Goal: Task Accomplishment & Management: Use online tool/utility

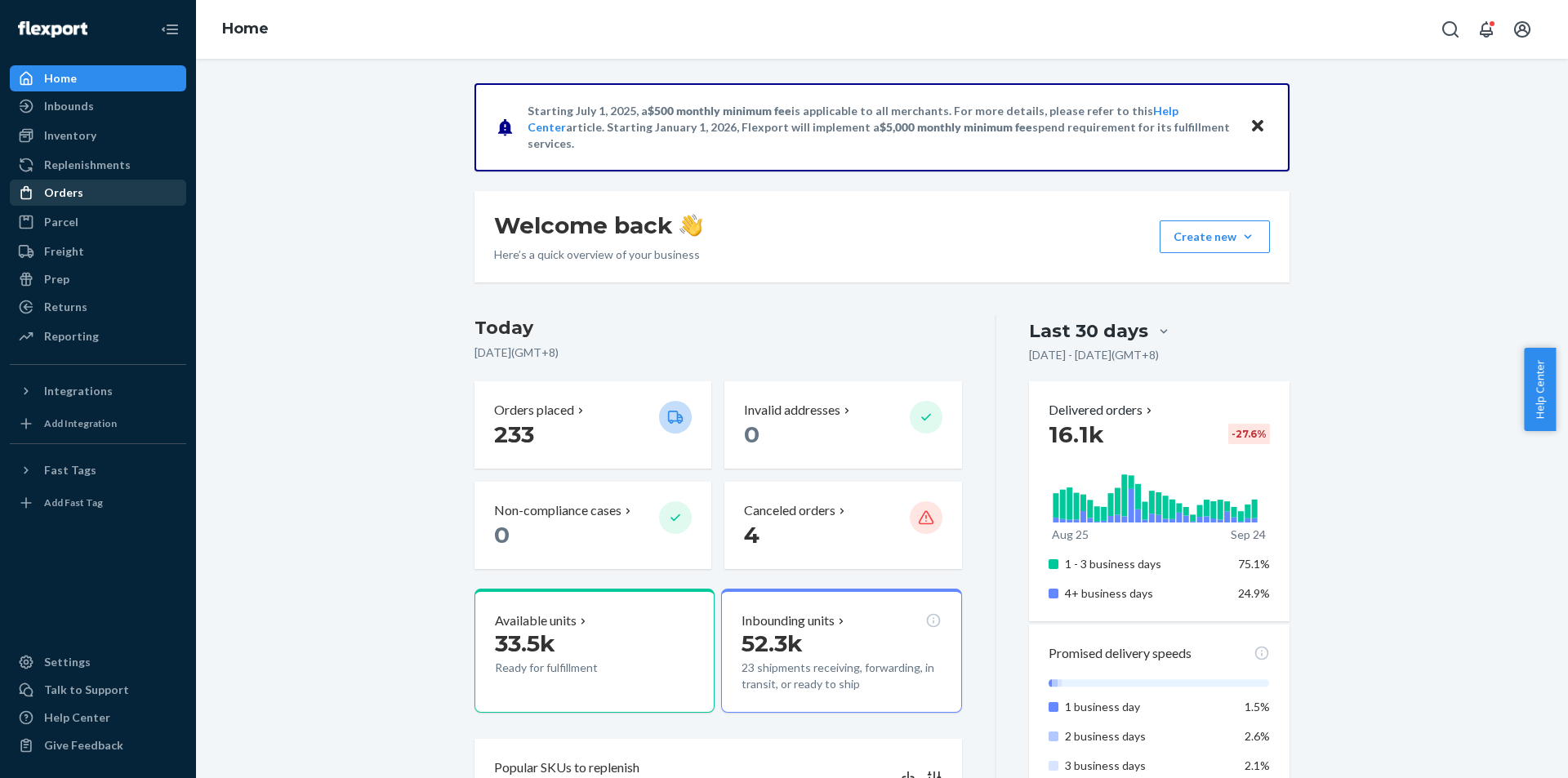
click at [98, 191] on div "Orders" at bounding box center [98, 192] width 173 height 23
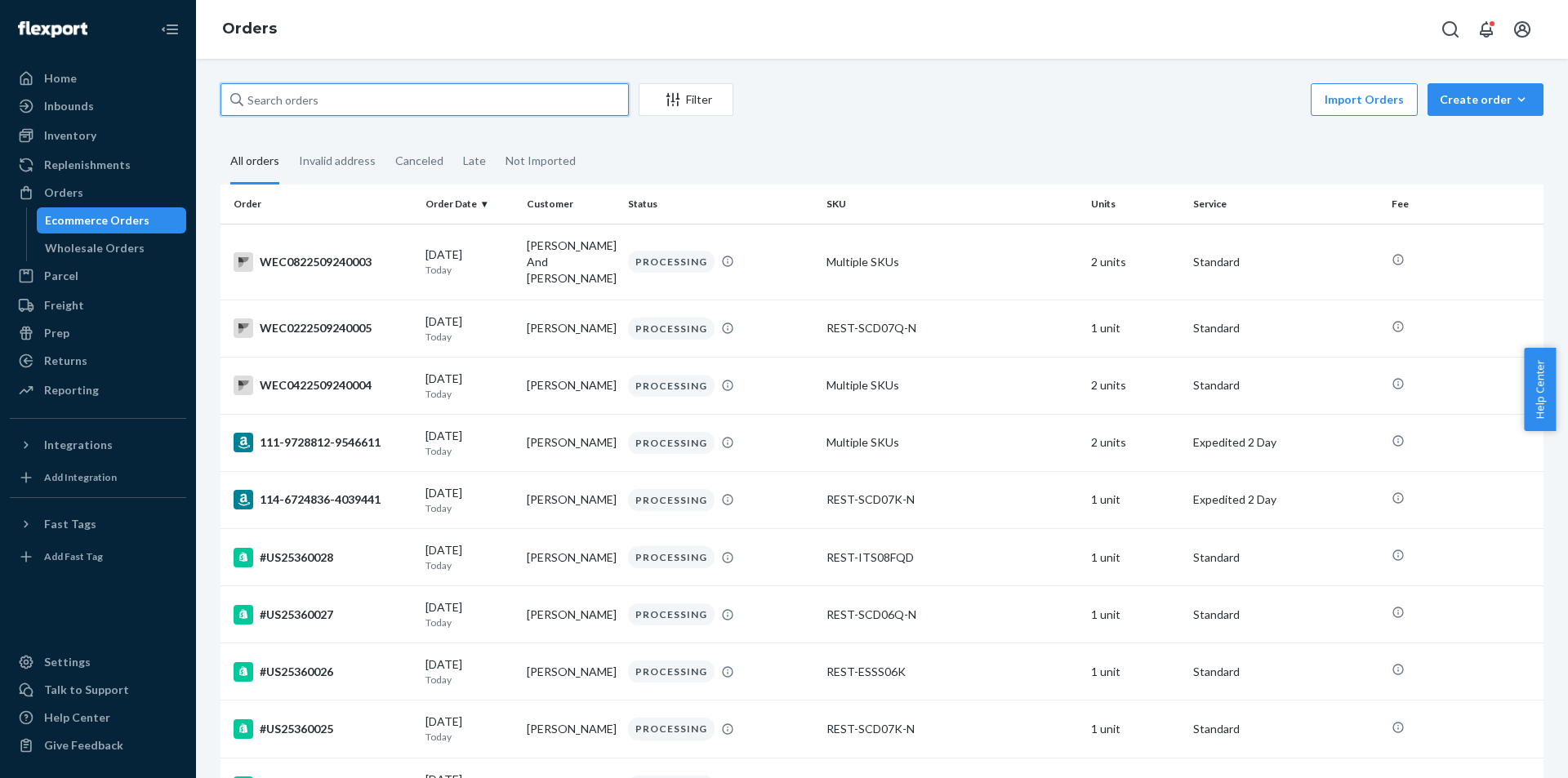
click at [325, 111] on input "text" at bounding box center [424, 100] width 408 height 33
paste input "PD1102288"
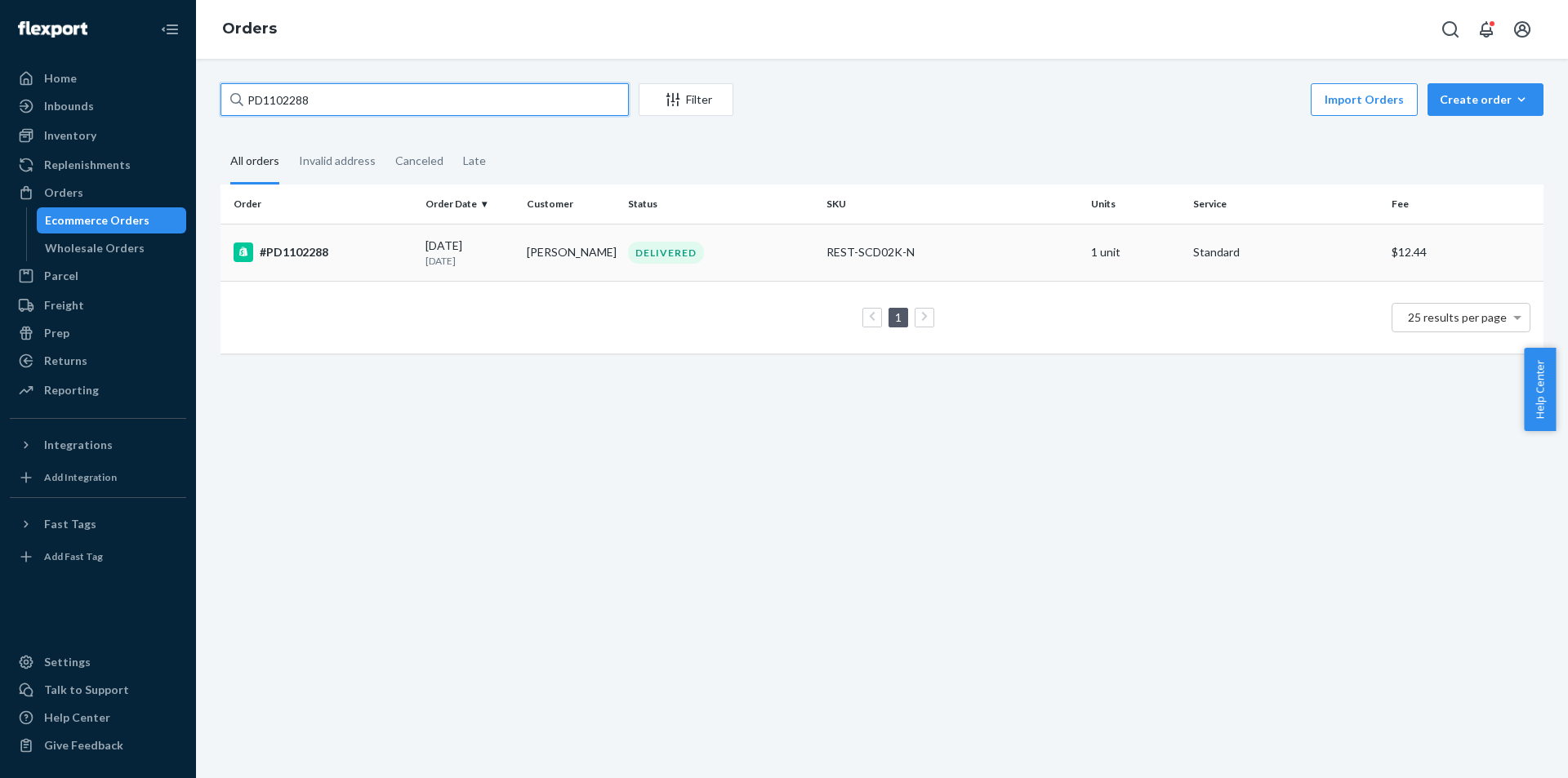
type input "PD1102288"
click at [403, 235] on td "#PD1102288" at bounding box center [319, 252] width 198 height 57
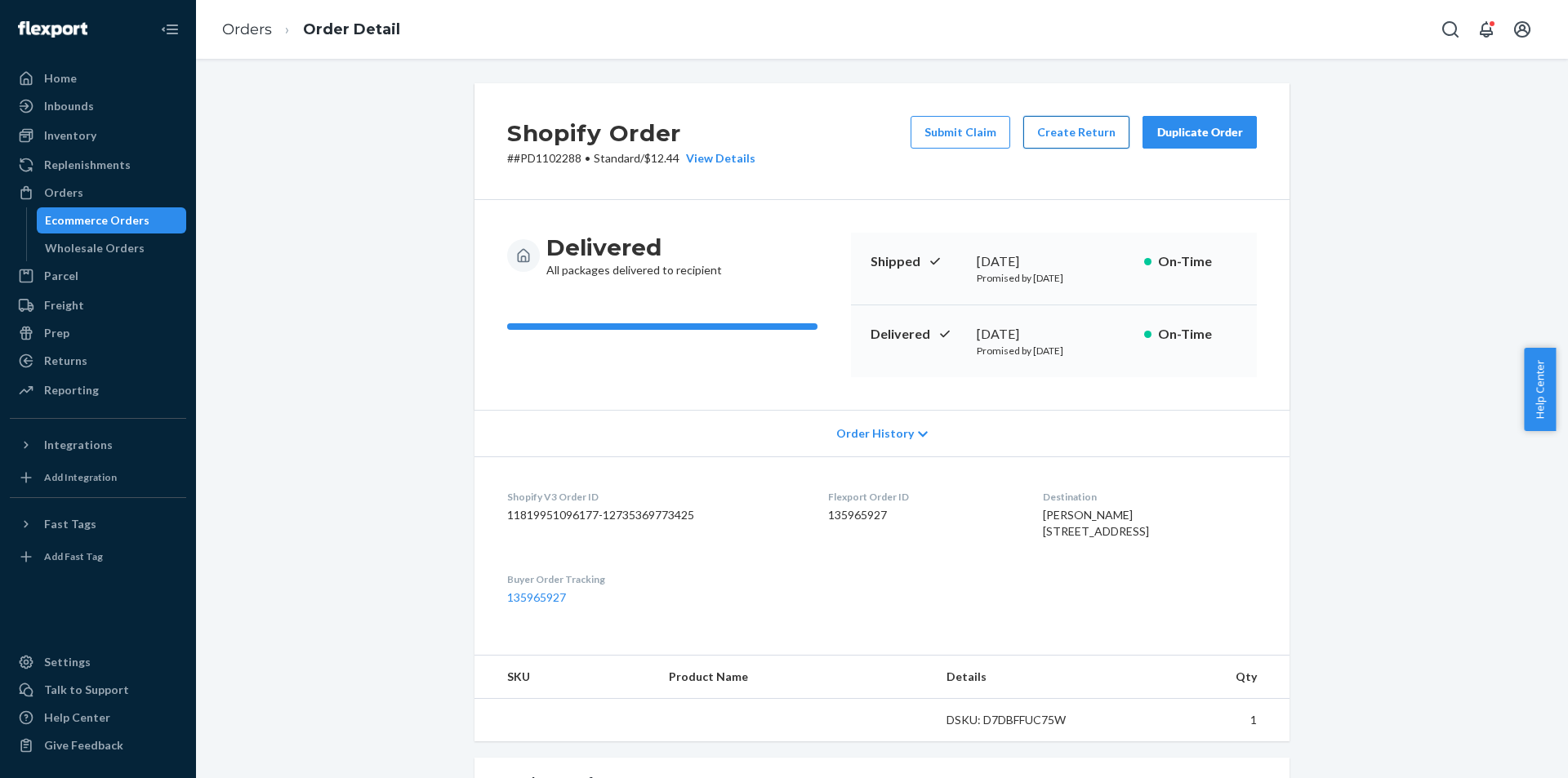
click at [1088, 120] on button "Create Return" at bounding box center [1076, 133] width 106 height 33
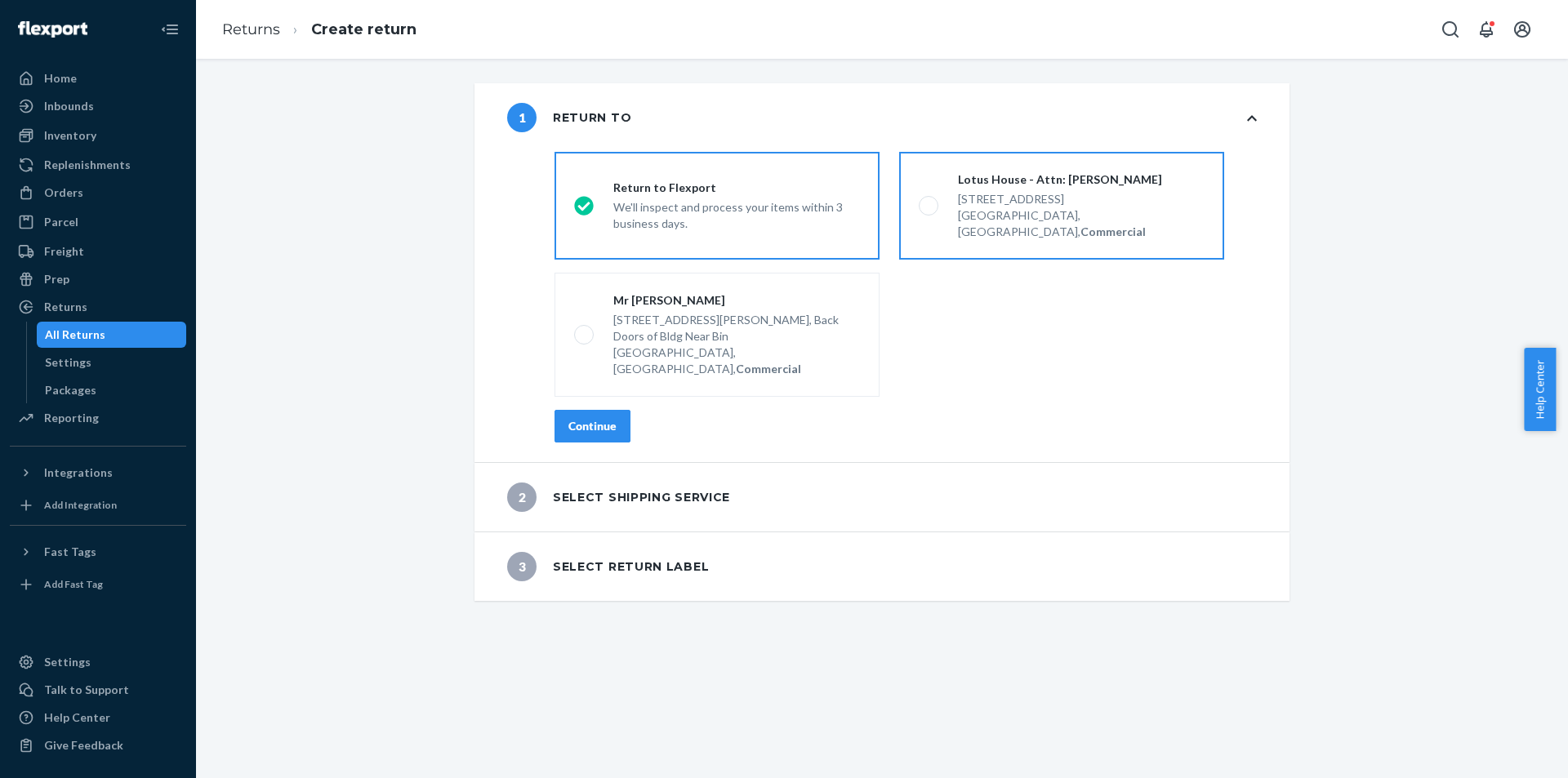
click at [943, 182] on div "Lotus House - Attn: [PERSON_NAME] [STREET_ADDRESS], Commercial" at bounding box center [1070, 206] width 266 height 69
click at [929, 200] on input "Lotus House - Attn: [PERSON_NAME] [STREET_ADDRESS], Commercial" at bounding box center [923, 205] width 11 height 11
radio input "true"
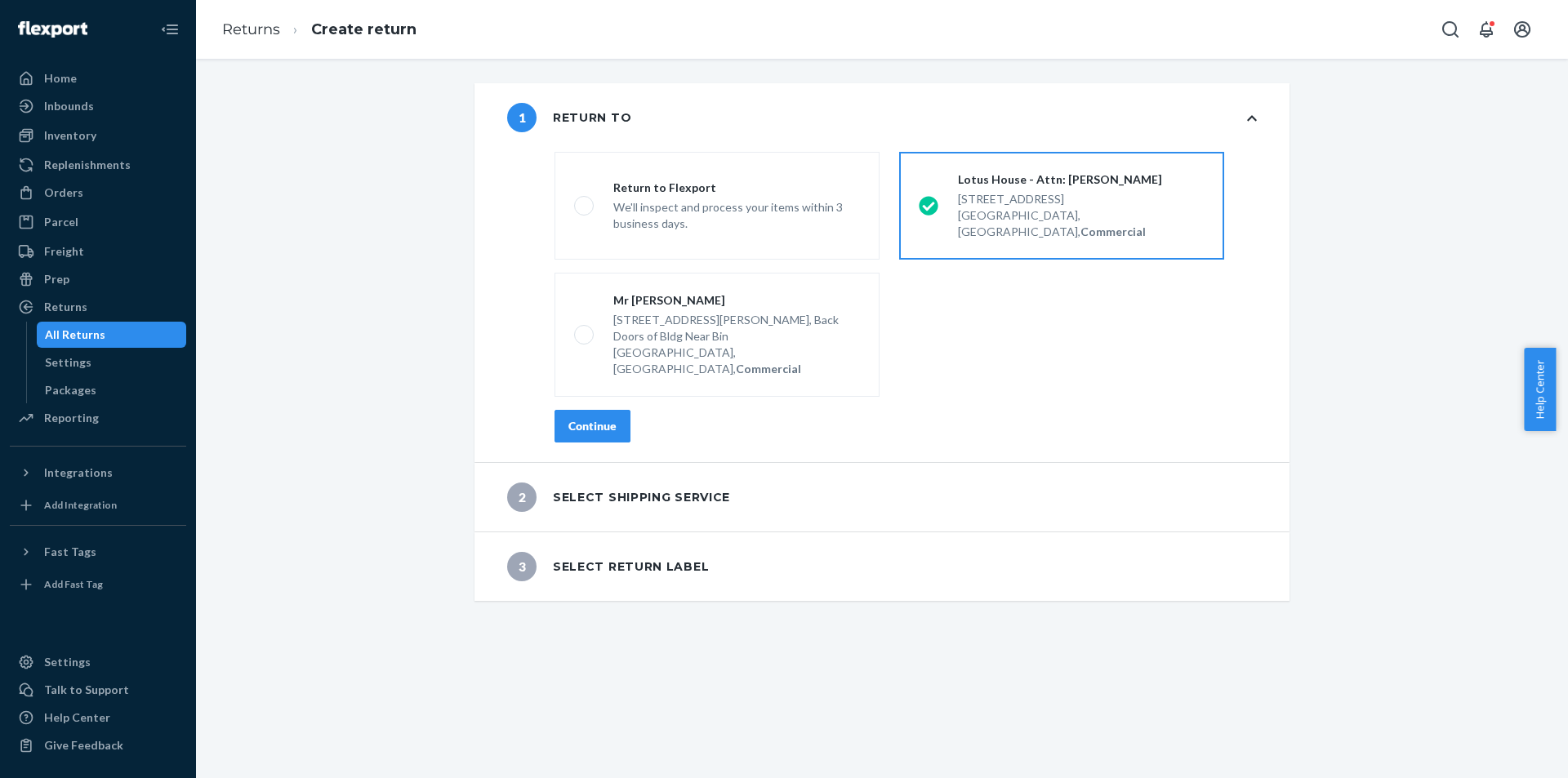
click at [593, 418] on div "Continue" at bounding box center [592, 426] width 48 height 16
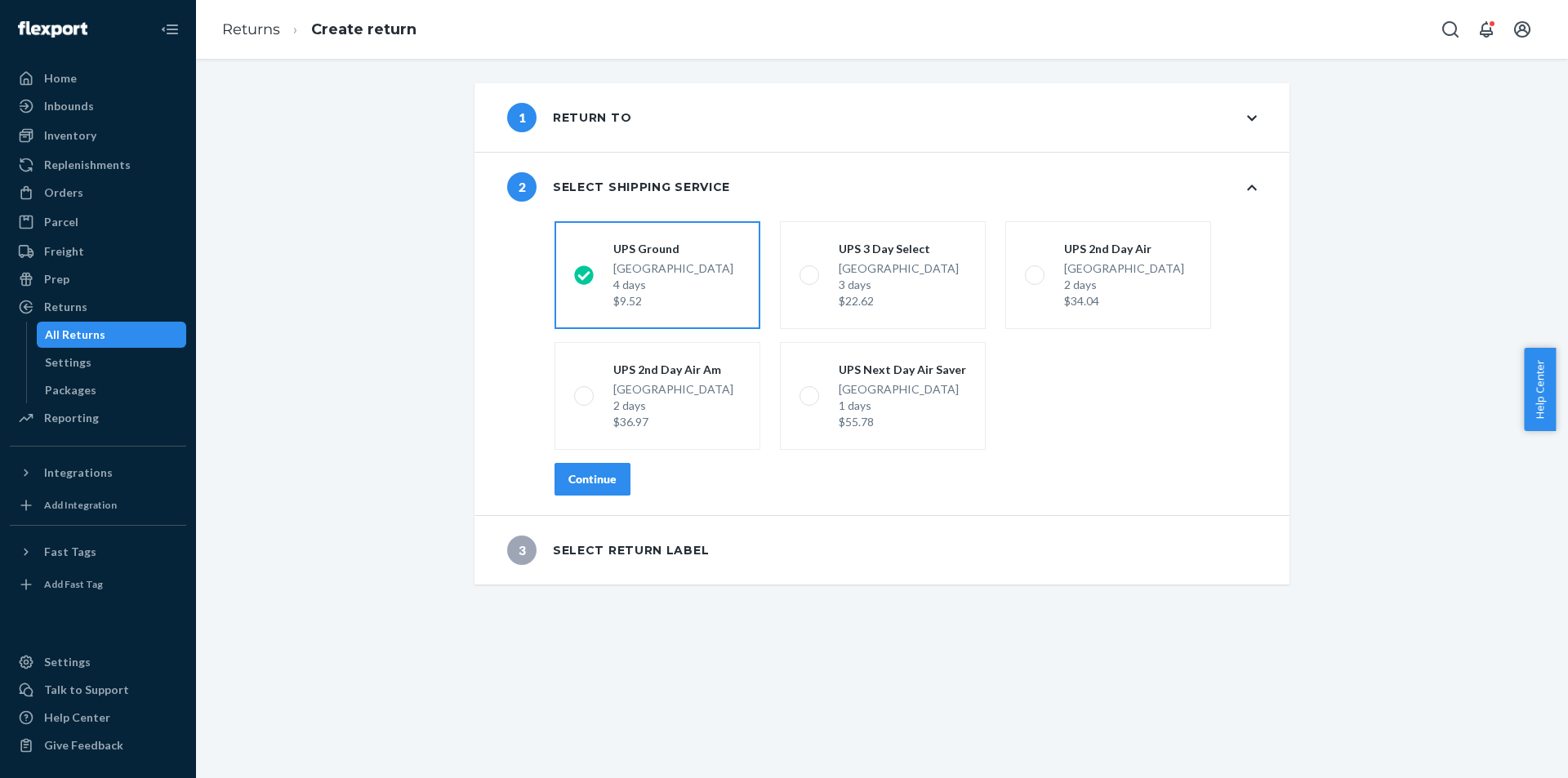
click at [609, 488] on button "Continue" at bounding box center [592, 479] width 76 height 33
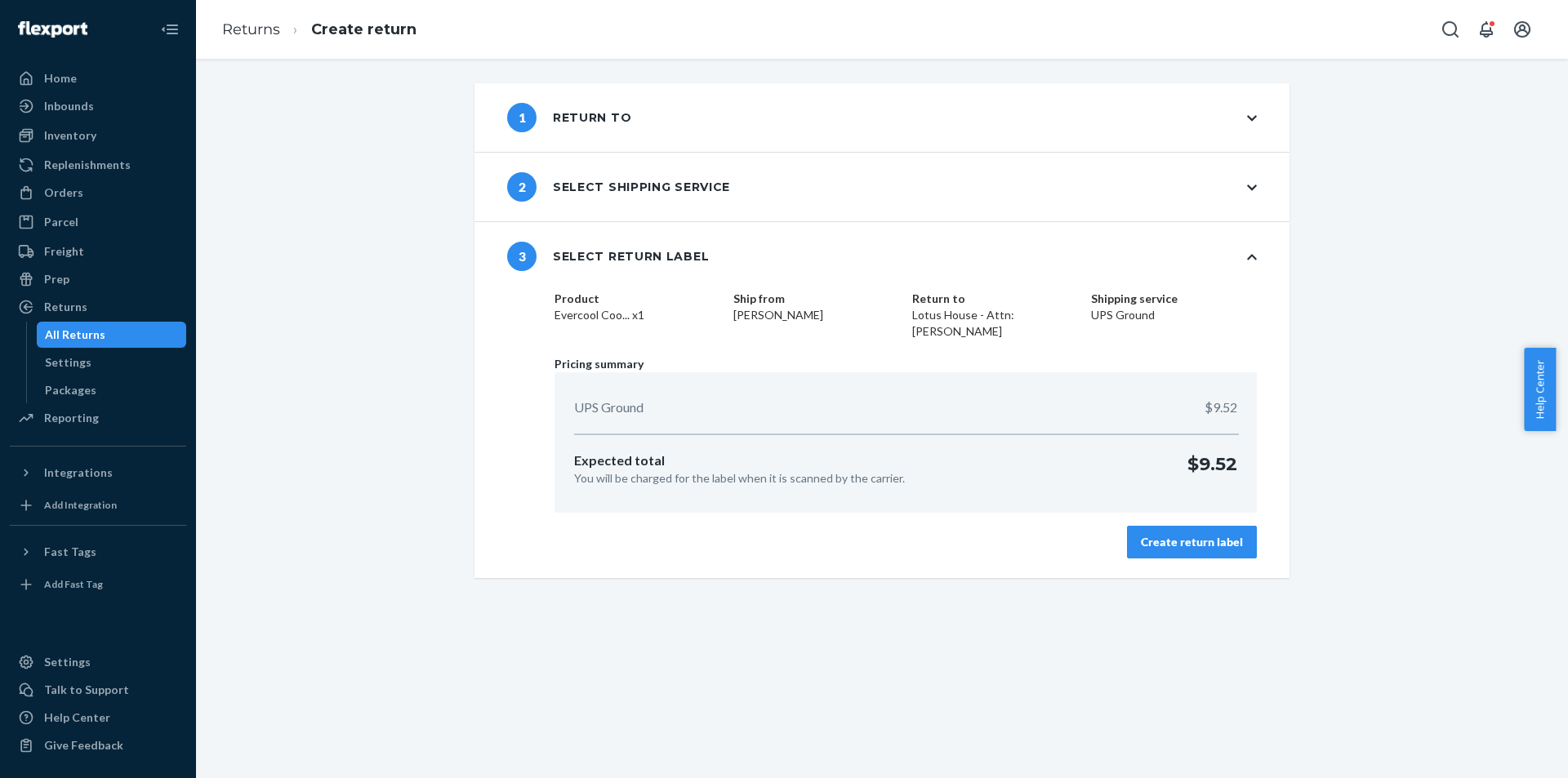
click at [1122, 550] on div "Create return label" at bounding box center [905, 542] width 702 height 33
click at [1133, 552] on button "Create return label" at bounding box center [1192, 542] width 130 height 33
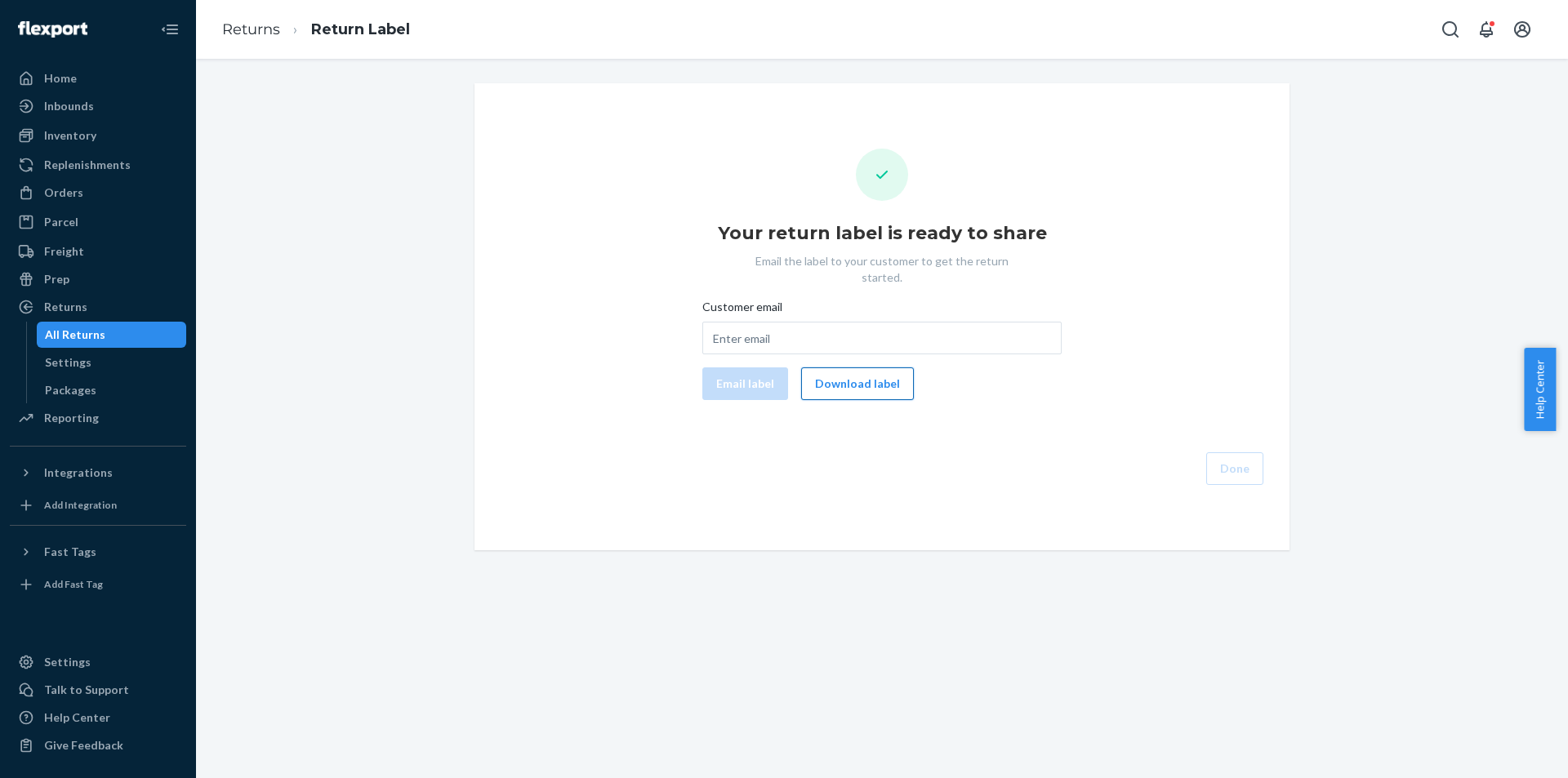
click at [838, 376] on button "Download label" at bounding box center [858, 384] width 113 height 33
